Goal: Information Seeking & Learning: Learn about a topic

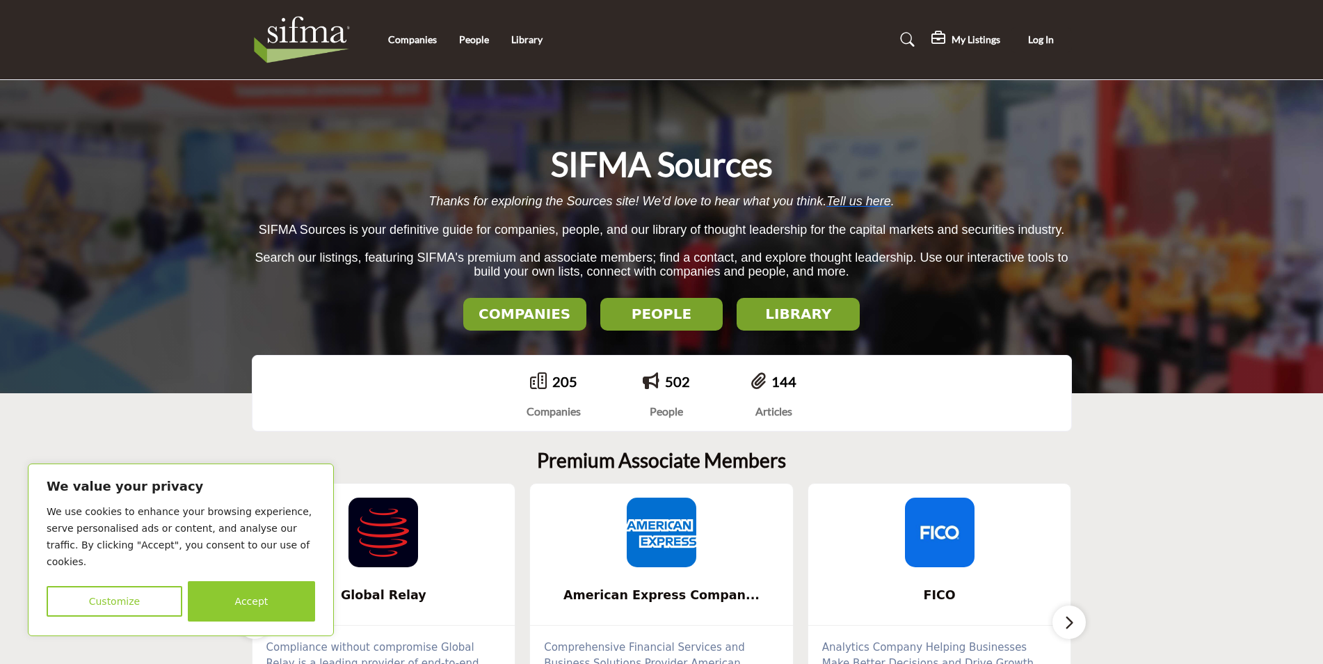
click at [582, 310] on h2 "LIBRARY" at bounding box center [524, 313] width 115 height 17
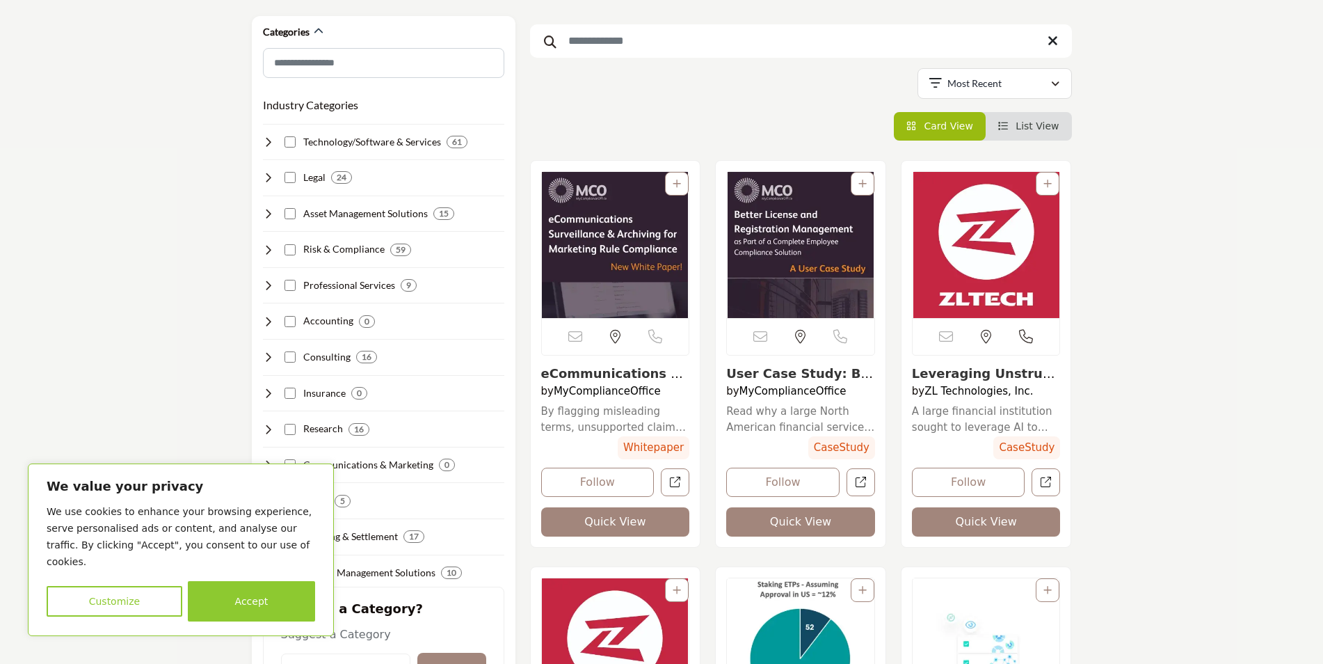
scroll to position [209, 0]
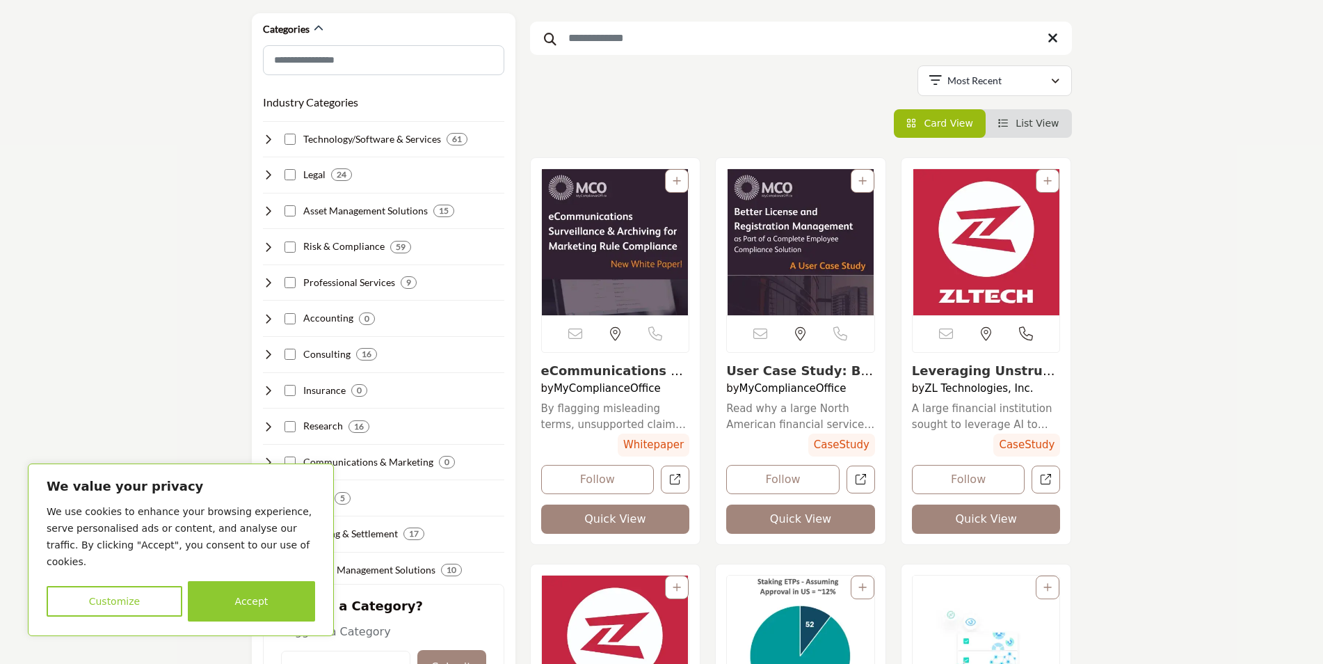
click at [242, 596] on button "Accept" at bounding box center [251, 601] width 127 height 40
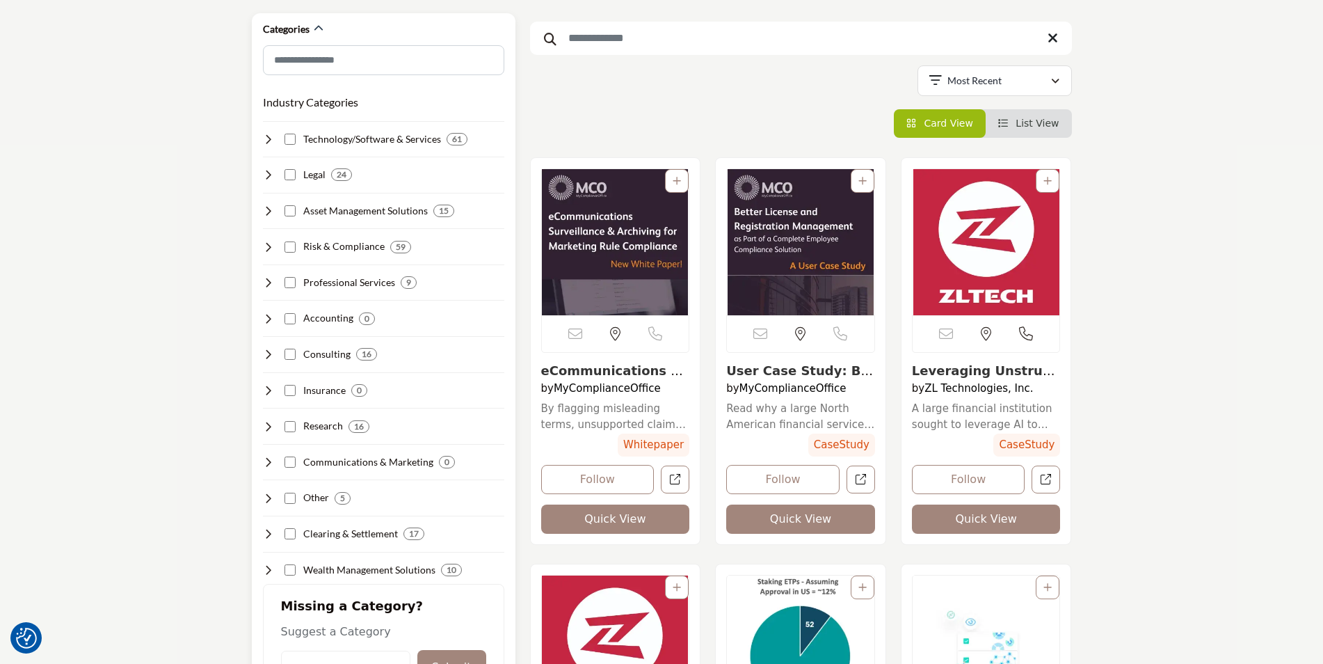
click at [269, 209] on icon at bounding box center [268, 210] width 11 height 11
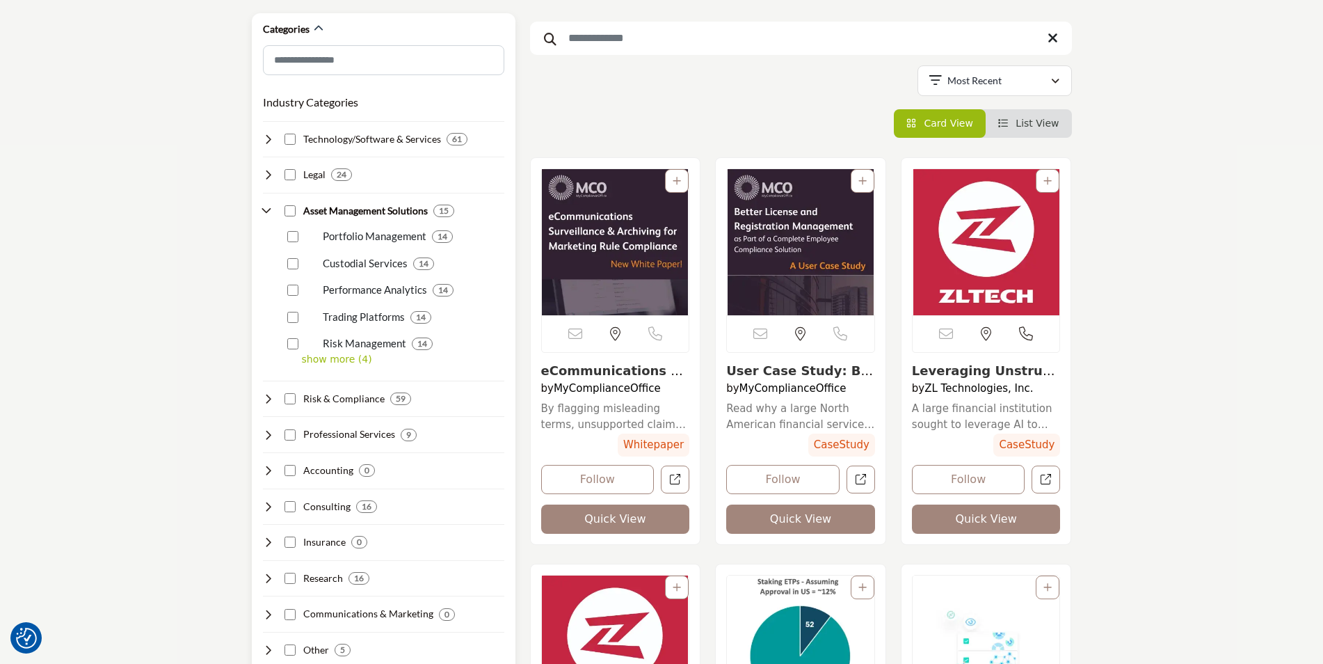
click at [340, 358] on p "show more (4)" at bounding box center [403, 359] width 202 height 15
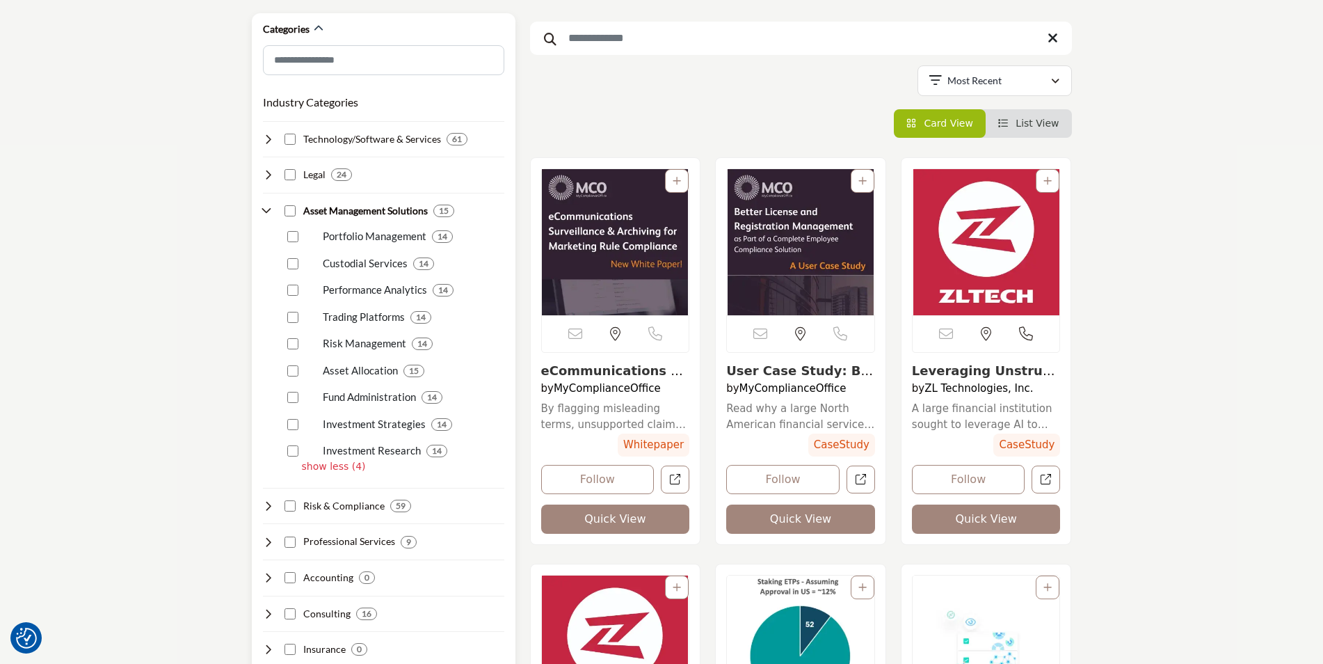
click at [347, 319] on p "Trading Platforms" at bounding box center [364, 317] width 82 height 16
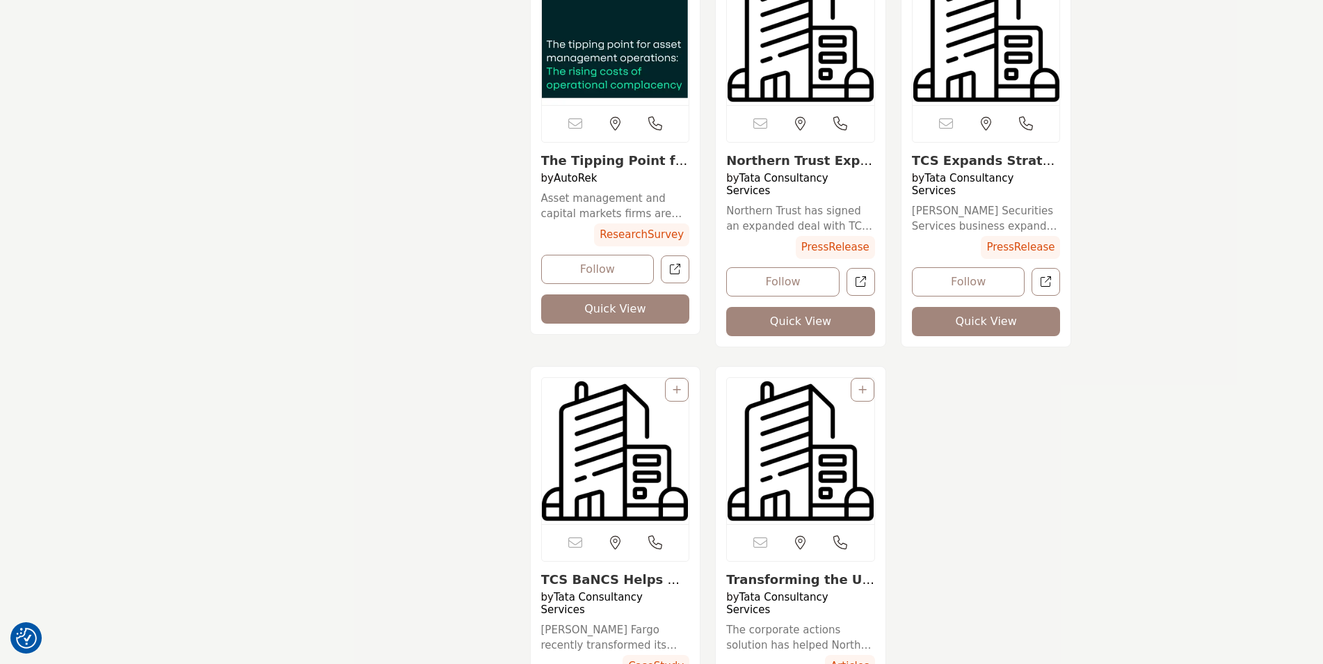
scroll to position [1878, 0]
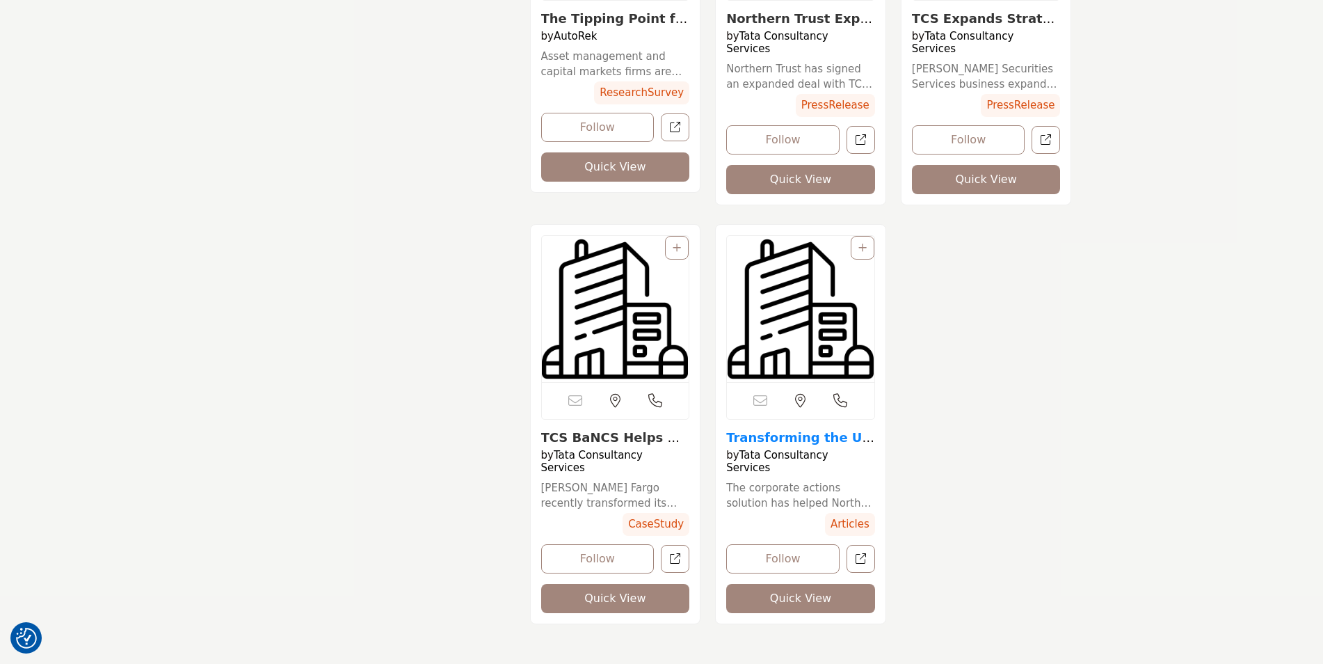
click at [763, 430] on link "Transforming the US ..." at bounding box center [800, 445] width 148 height 30
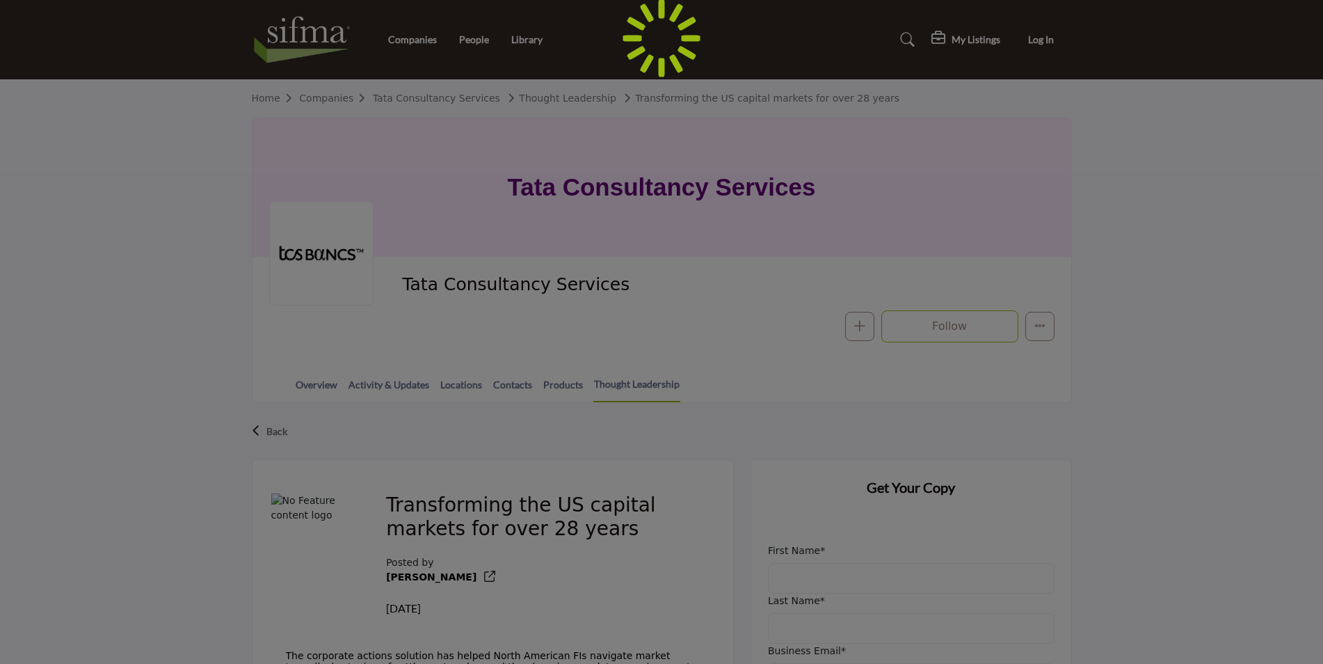
scroll to position [278, 0]
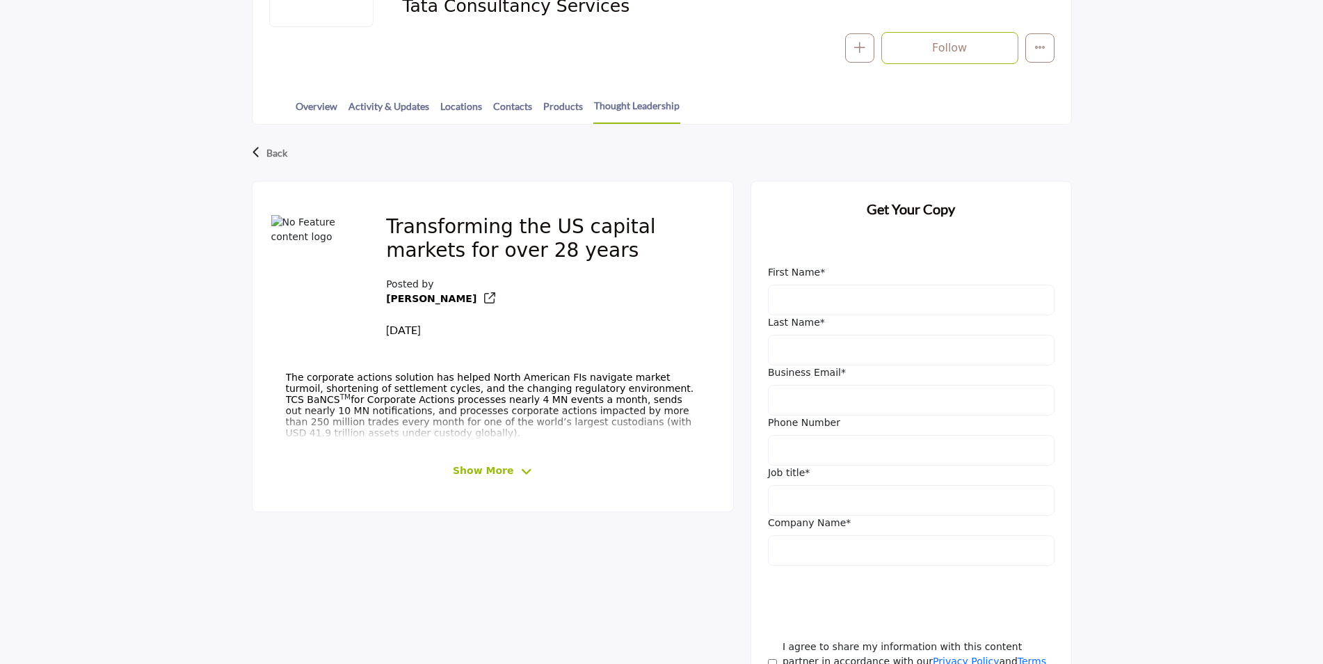
click at [499, 472] on span "Show More" at bounding box center [483, 470] width 61 height 15
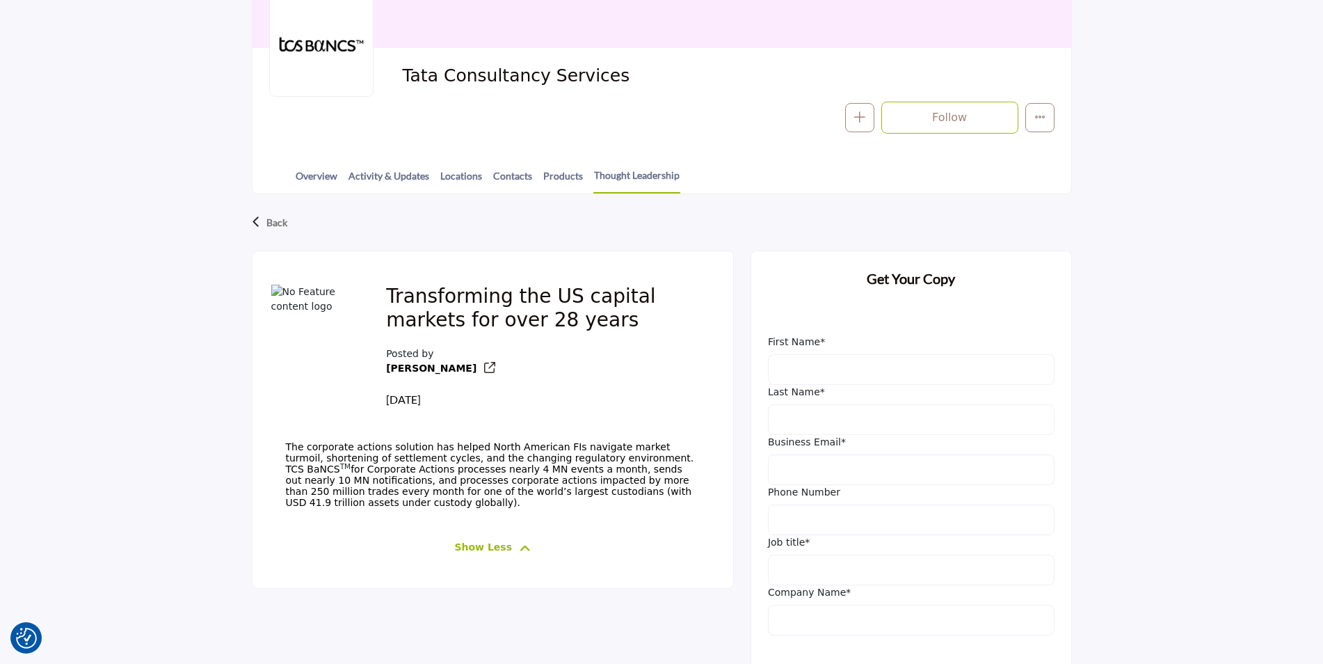
scroll to position [0, 0]
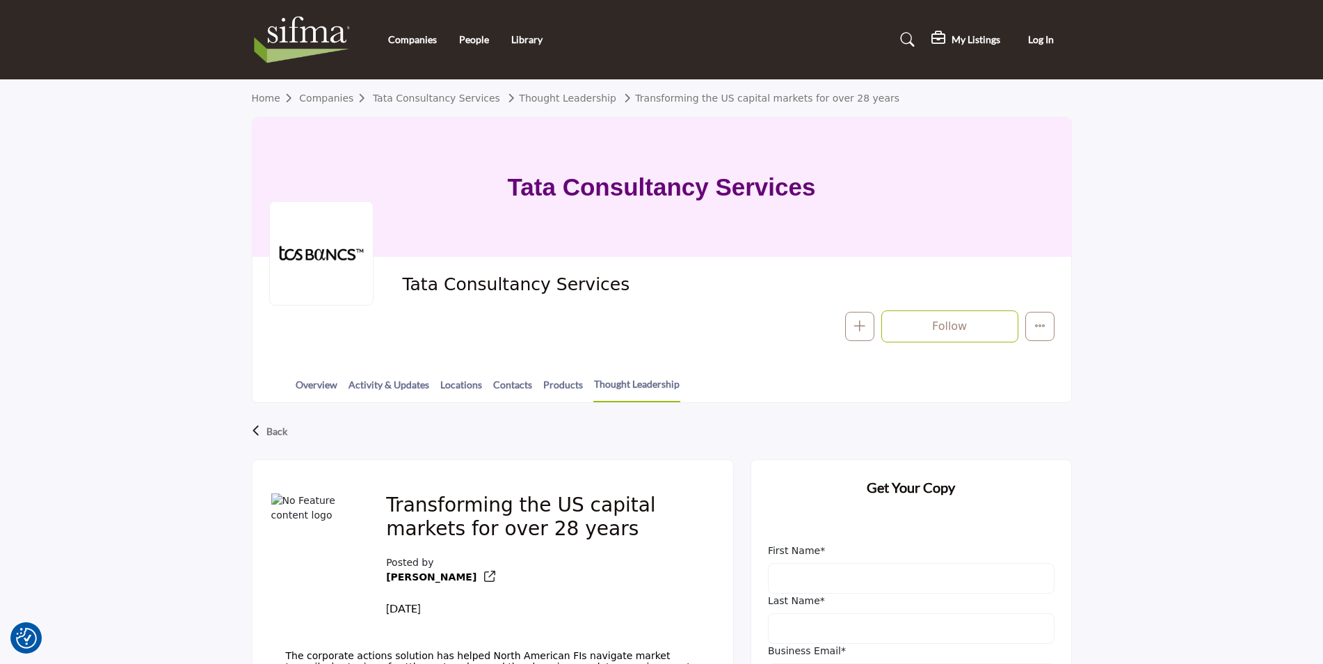
drag, startPoint x: 538, startPoint y: 111, endPoint x: 528, endPoint y: 112, distance: 9.8
drag, startPoint x: 528, startPoint y: 112, endPoint x: 195, endPoint y: 144, distance: 334.7
click at [195, 144] on section "Home Companies Tata Consultancy Services Thought Leadership Transforming the US…" at bounding box center [661, 241] width 1323 height 323
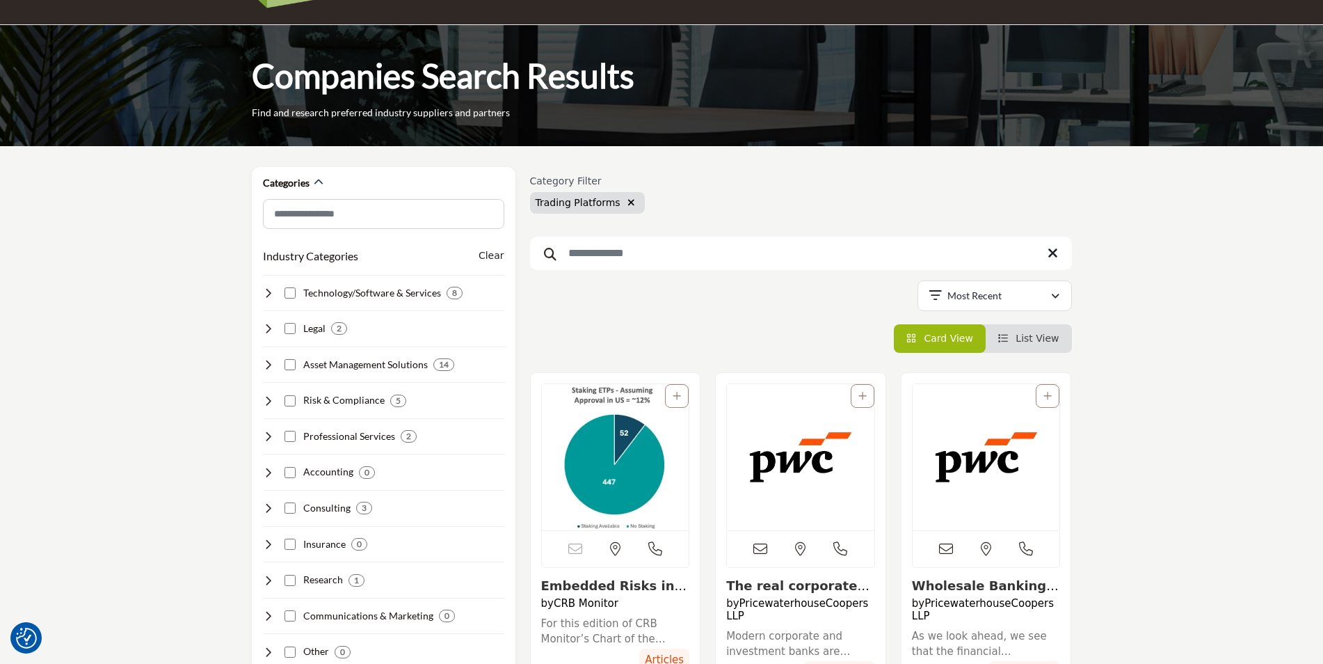
scroll to position [139, 0]
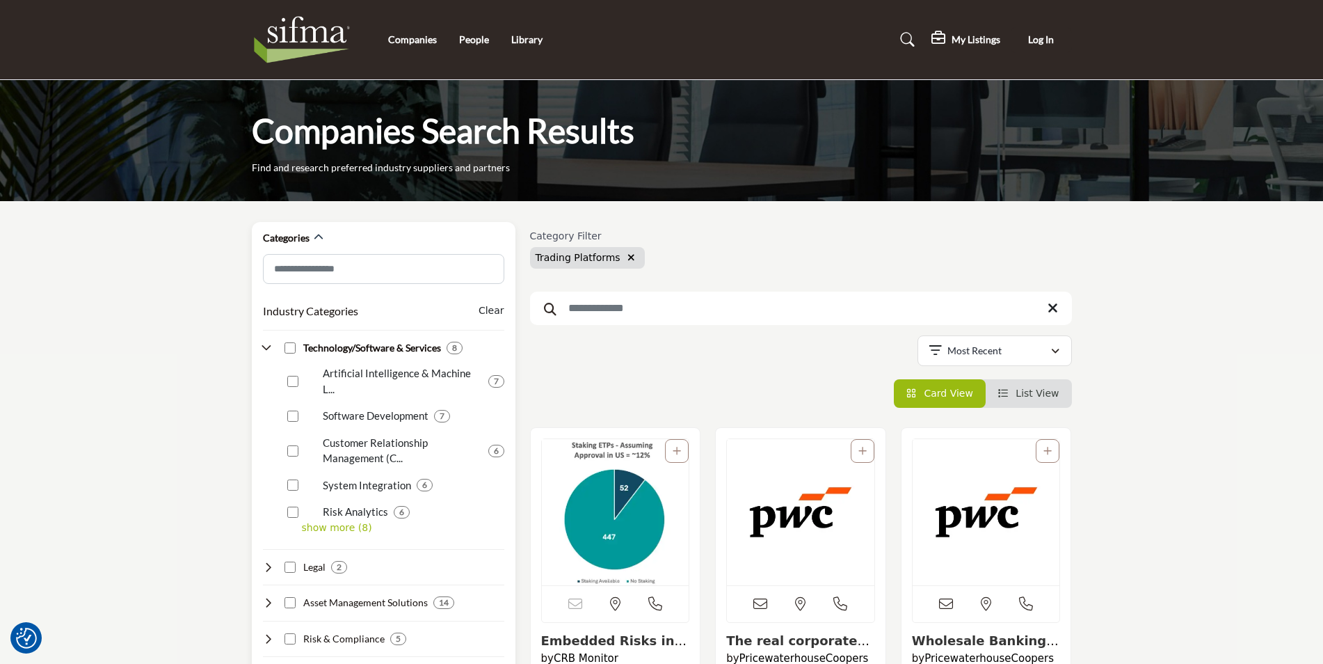
scroll to position [209, 0]
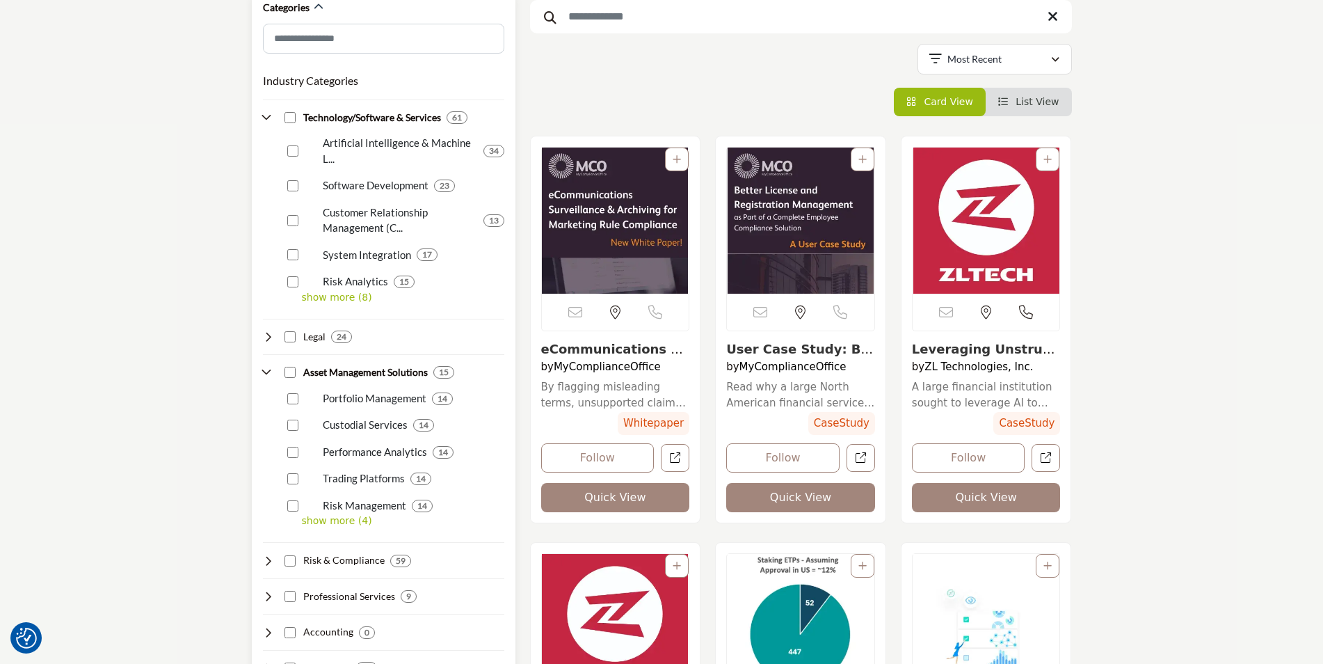
scroll to position [494, 0]
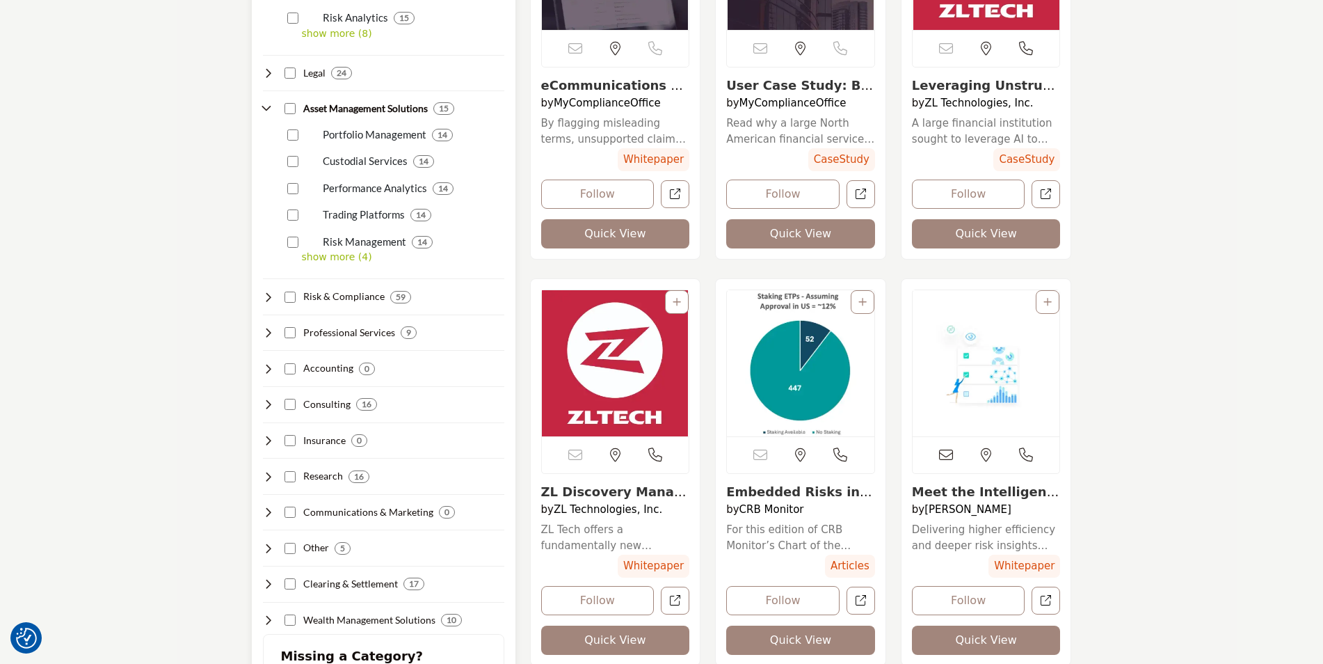
click at [334, 259] on p "show more (4)" at bounding box center [403, 257] width 202 height 15
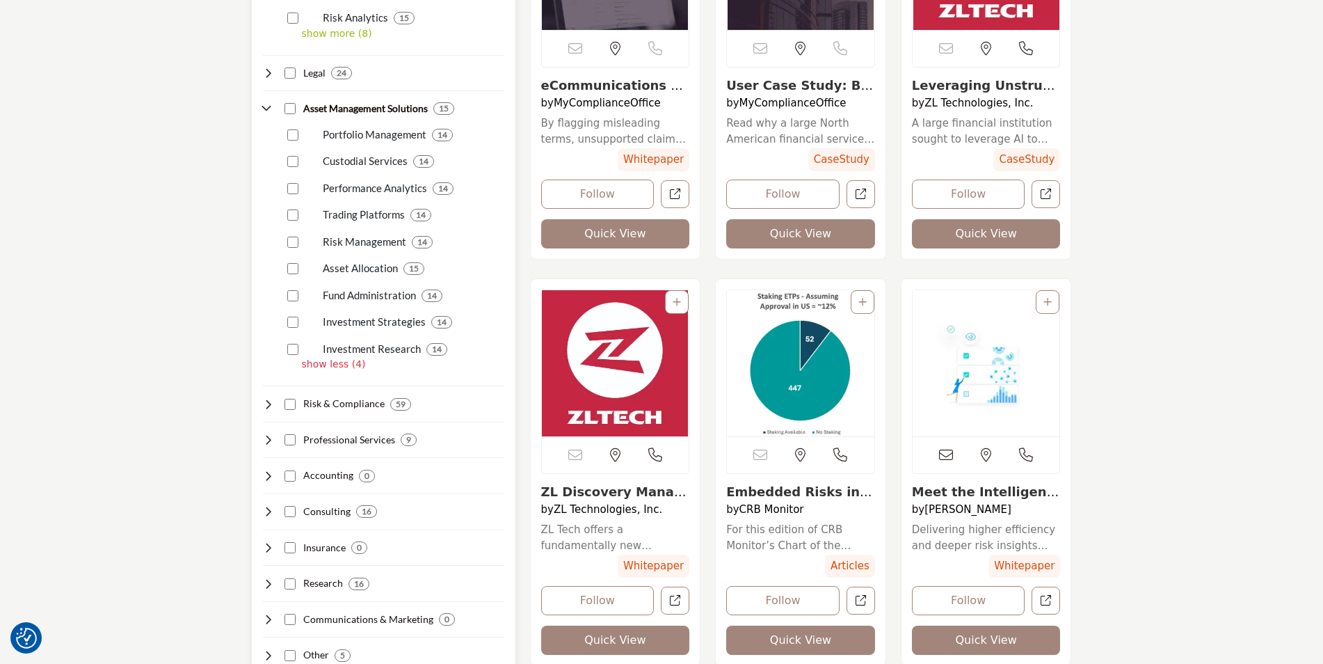
click at [299, 269] on div "Asset Allocation 15" at bounding box center [393, 263] width 222 height 27
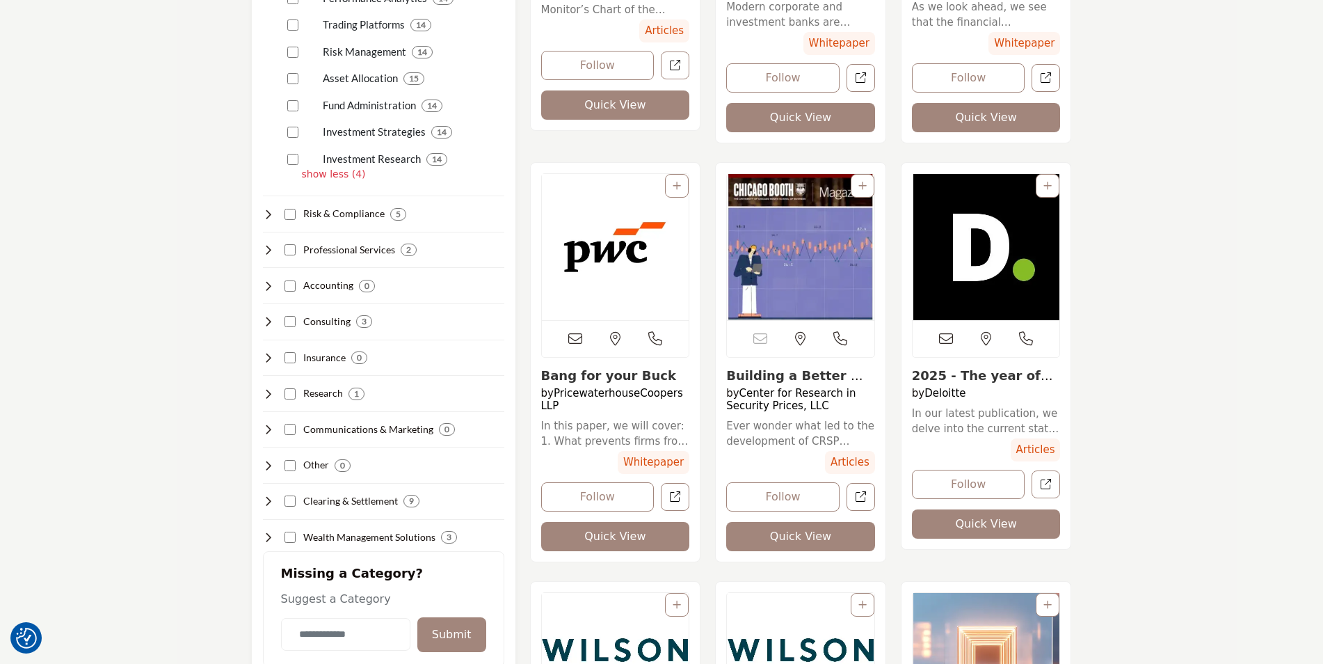
scroll to position [626, 0]
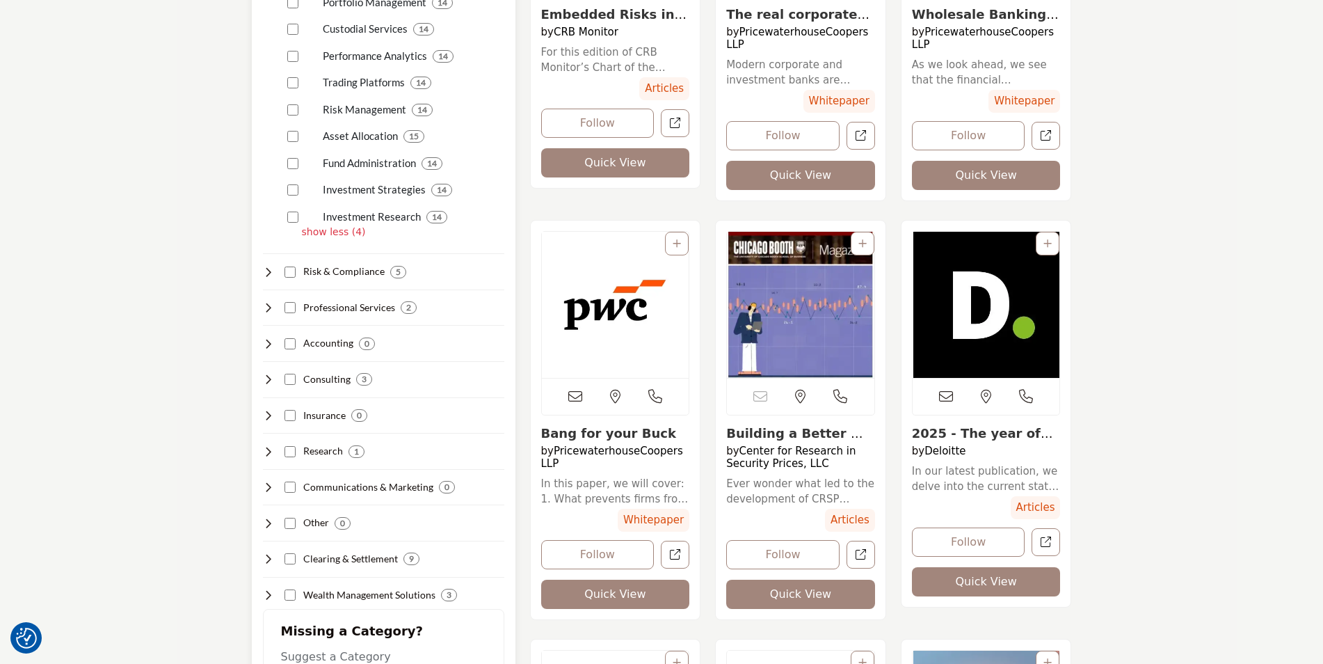
click at [269, 338] on icon at bounding box center [268, 343] width 11 height 11
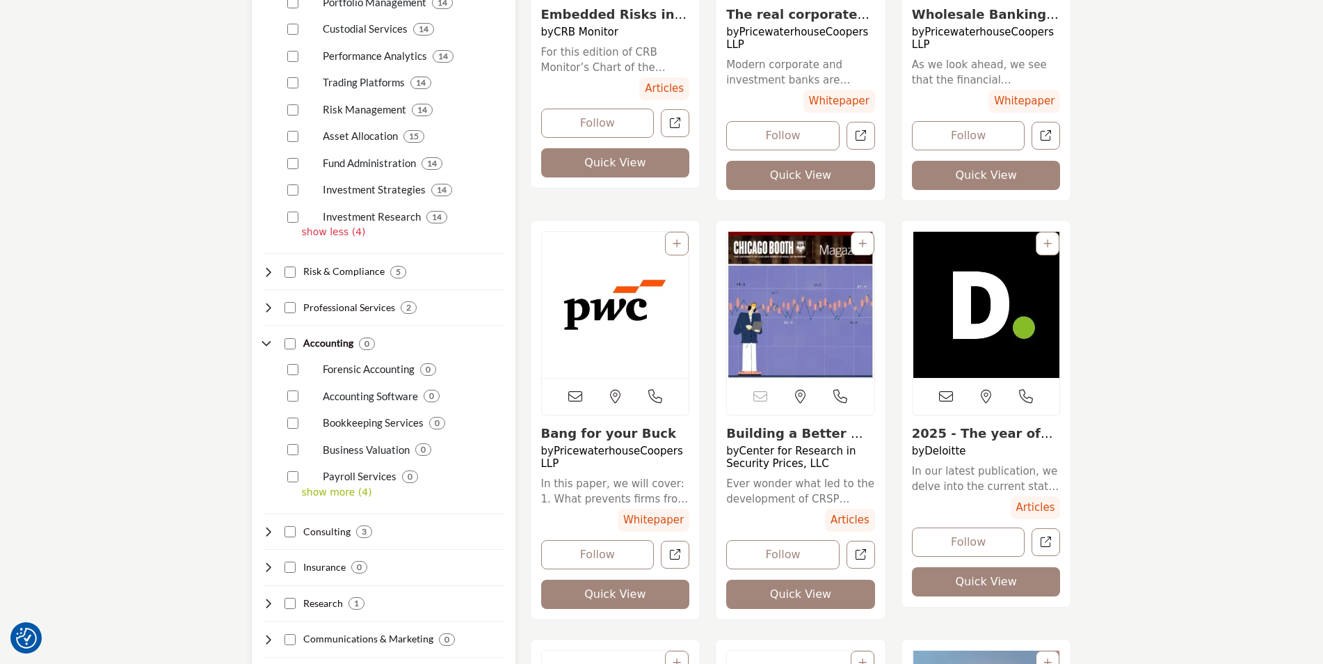
click at [336, 485] on p "show more (4)" at bounding box center [403, 492] width 202 height 15
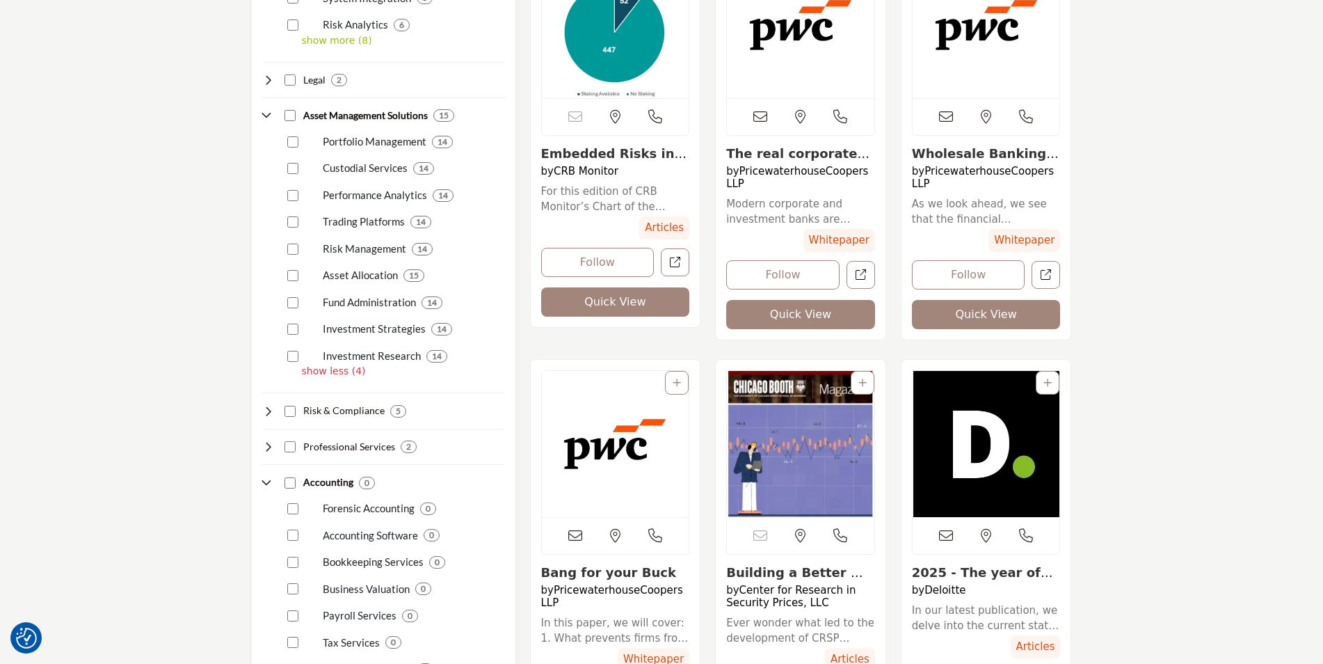
scroll to position [417, 0]
